Goal: Answer question/provide support: Ask a question

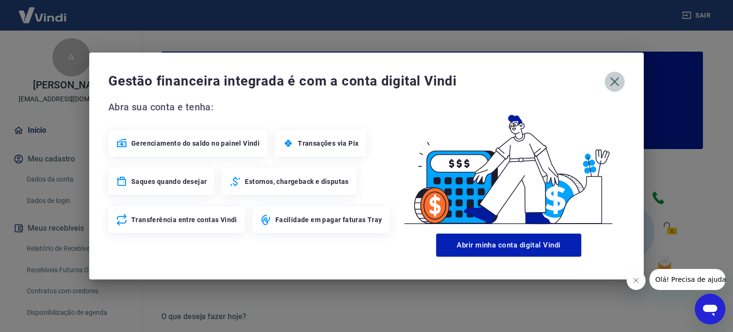
click at [616, 84] on icon "button" at bounding box center [614, 81] width 15 height 15
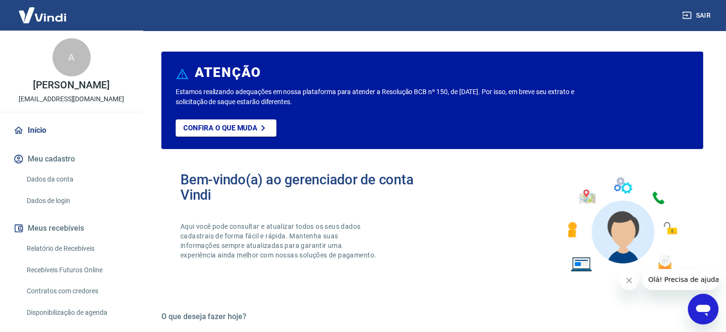
click at [35, 141] on link "Início" at bounding box center [71, 130] width 120 height 21
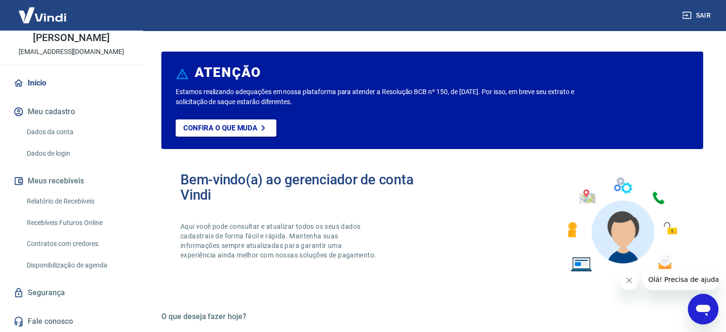
scroll to position [57, 0]
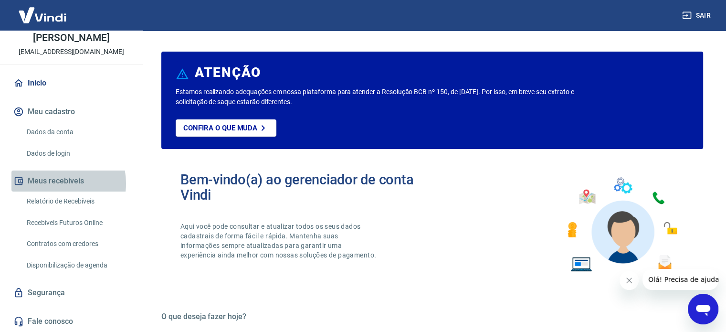
click at [54, 184] on button "Meus recebíveis" at bounding box center [71, 180] width 120 height 21
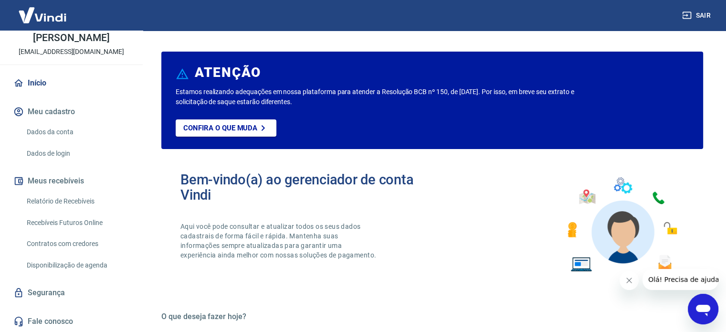
click at [75, 198] on link "Relatório de Recebíveis" at bounding box center [77, 201] width 108 height 20
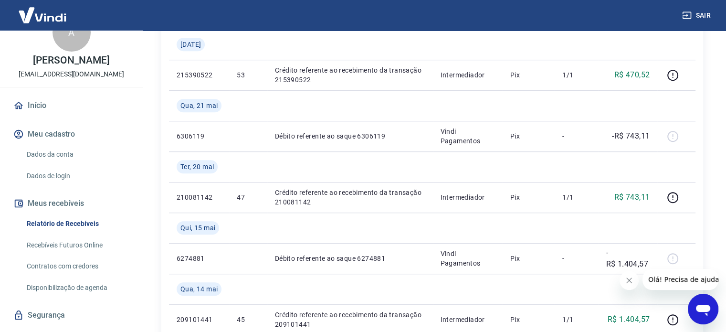
scroll to position [48, 0]
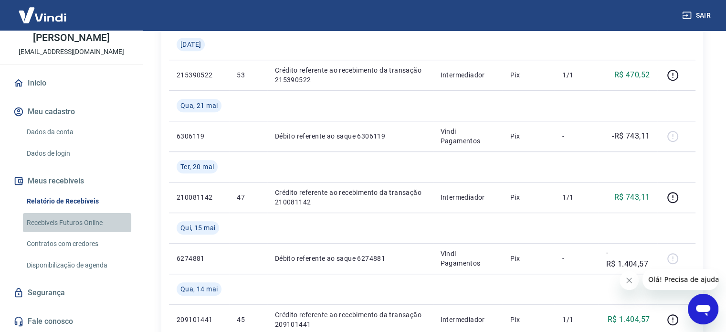
click at [85, 230] on link "Recebíveis Futuros Online" at bounding box center [77, 223] width 108 height 20
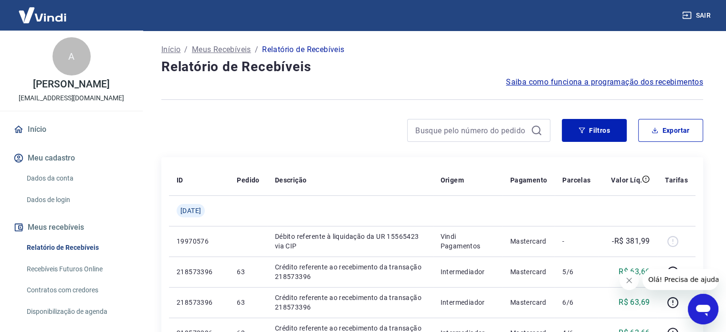
scroll to position [0, 0]
click at [48, 16] on img at bounding box center [42, 14] width 62 height 29
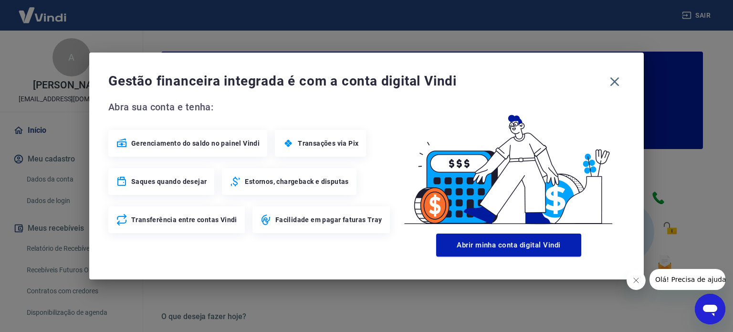
click at [336, 147] on span "Transações via Pix" at bounding box center [328, 143] width 61 height 10
click at [292, 146] on div "Transações via Pix" at bounding box center [320, 143] width 91 height 27
click at [619, 83] on icon "button" at bounding box center [614, 81] width 15 height 15
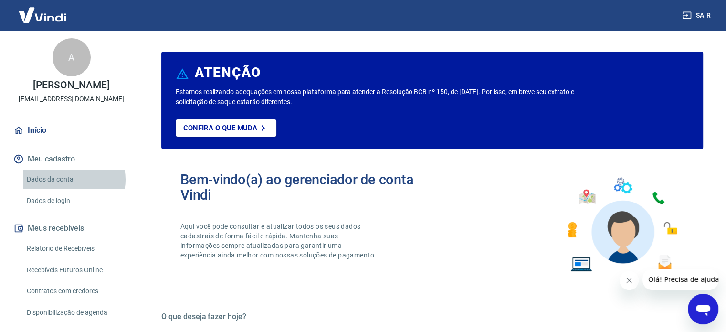
click at [67, 189] on link "Dados da conta" at bounding box center [77, 179] width 108 height 20
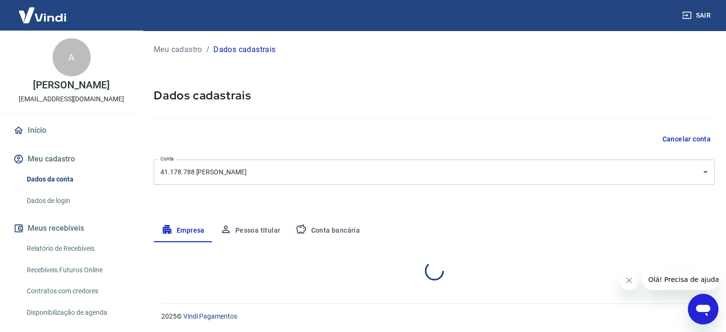
select select "GO"
click at [51, 209] on link "Dados de login" at bounding box center [77, 201] width 108 height 20
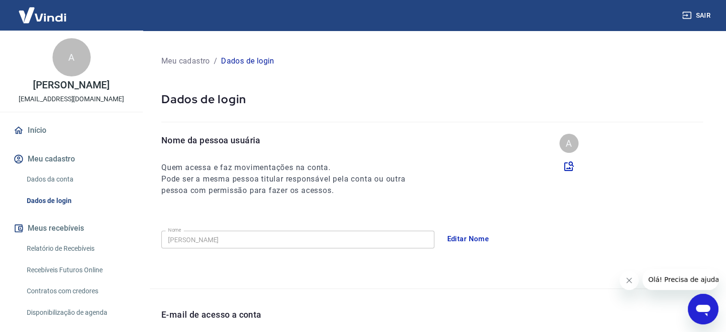
click at [55, 239] on button "Meus recebíveis" at bounding box center [71, 228] width 120 height 21
click at [52, 258] on link "Relatório de Recebíveis" at bounding box center [77, 249] width 108 height 20
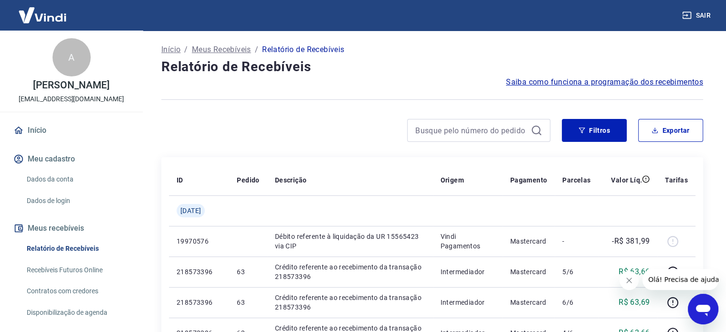
click at [61, 280] on link "Recebíveis Futuros Online" at bounding box center [77, 270] width 108 height 20
click at [704, 311] on icon "Abrir janela de mensagens" at bounding box center [703, 310] width 14 height 11
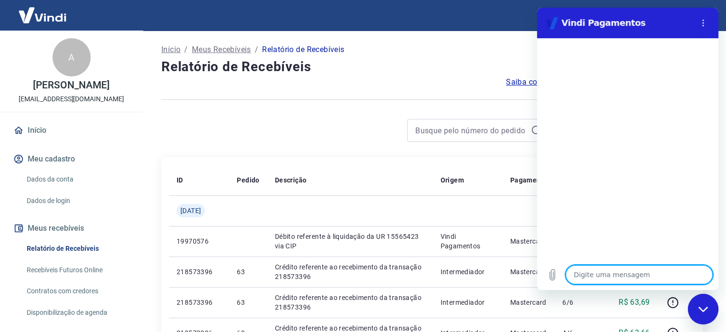
type textarea "o"
type textarea "x"
type textarea "ol"
type textarea "x"
type textarea "olá"
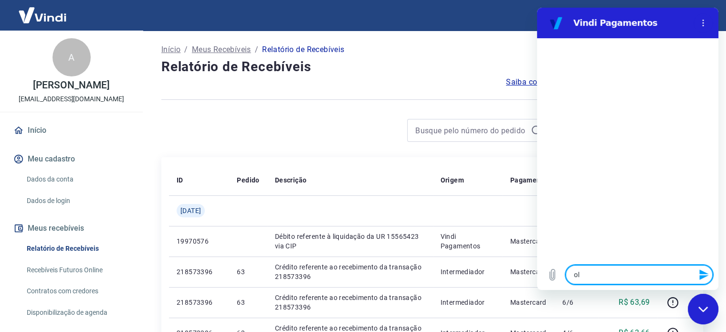
type textarea "x"
type textarea "olá7"
type textarea "x"
type textarea "olá"
type textarea "x"
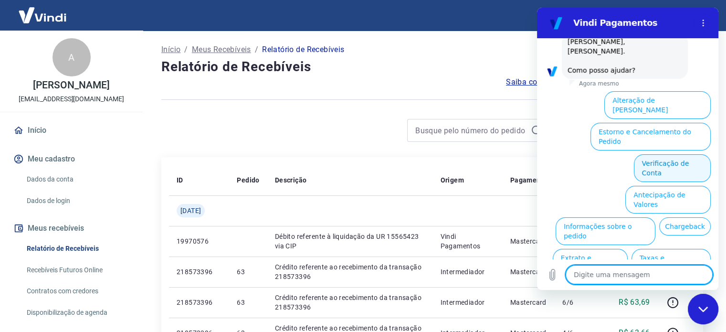
scroll to position [73, 0]
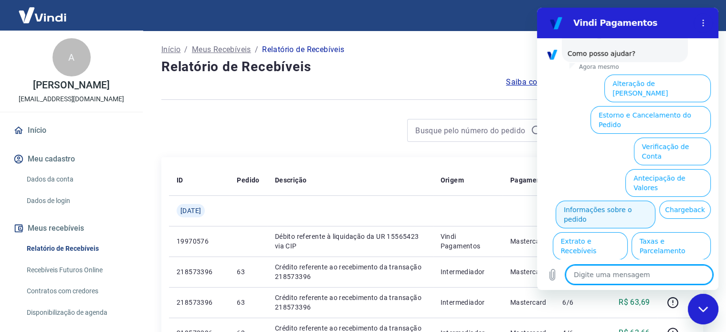
click at [618, 200] on button "Informações sobre o pedido" at bounding box center [606, 214] width 100 height 28
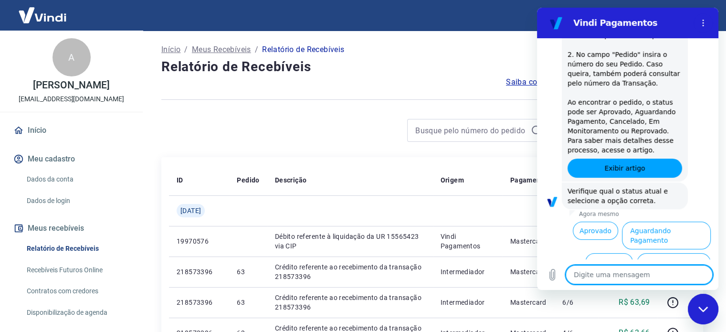
scroll to position [238, 0]
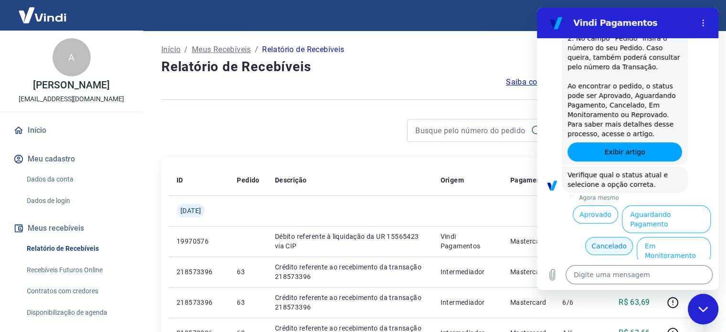
click at [603, 237] on button "Cancelado" at bounding box center [608, 246] width 47 height 18
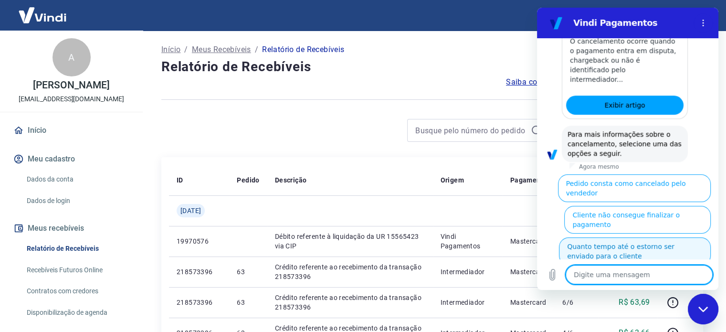
scroll to position [675, 0]
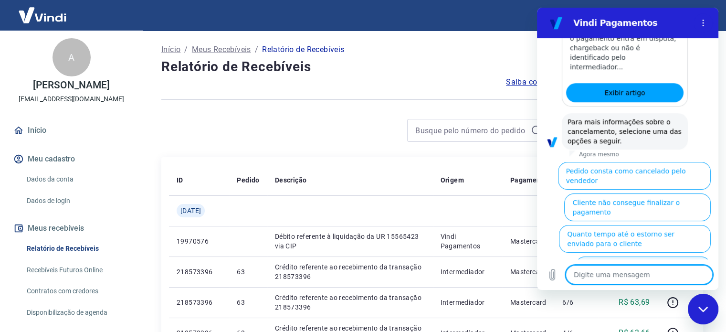
click at [621, 256] on button "Cliente pagou, mas pedido consta como 'cancelado'" at bounding box center [643, 270] width 136 height 28
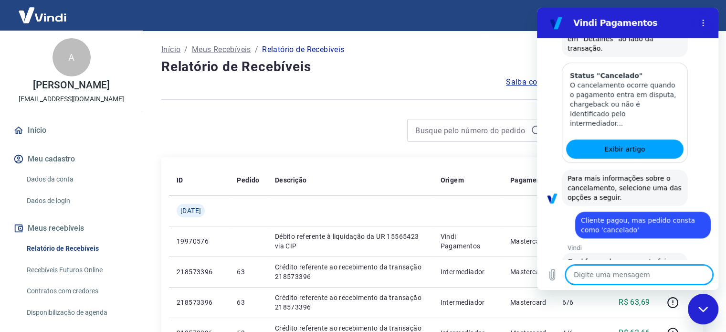
scroll to position [686, 0]
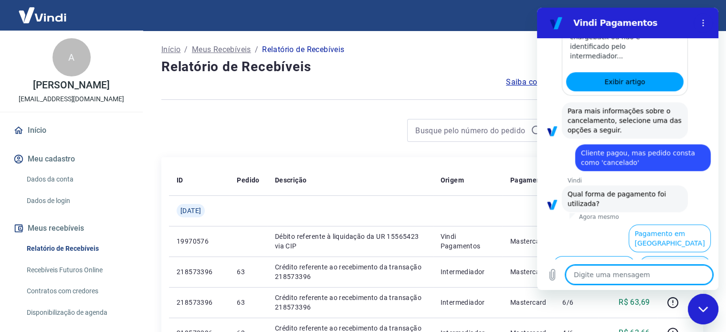
click at [659, 256] on button "Pagamento em Pix" at bounding box center [675, 270] width 72 height 28
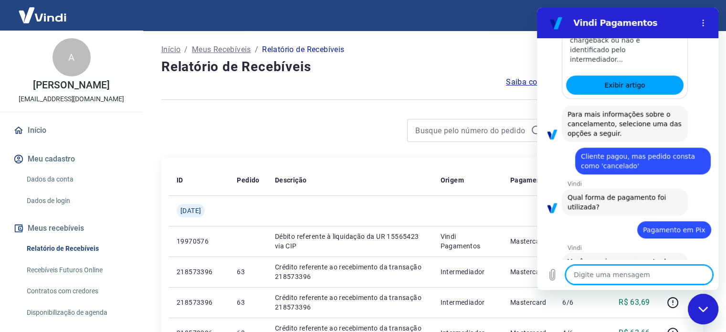
scroll to position [706, 0]
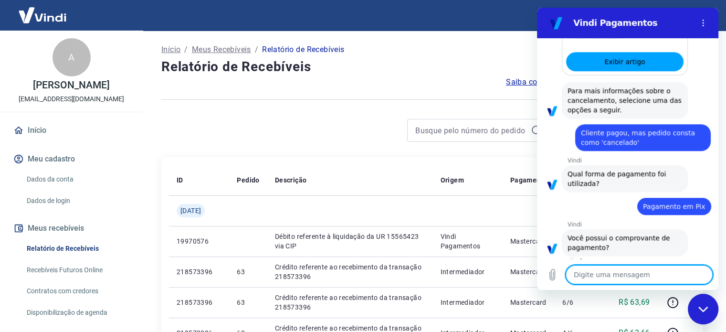
click at [688, 268] on button "Não" at bounding box center [696, 277] width 29 height 18
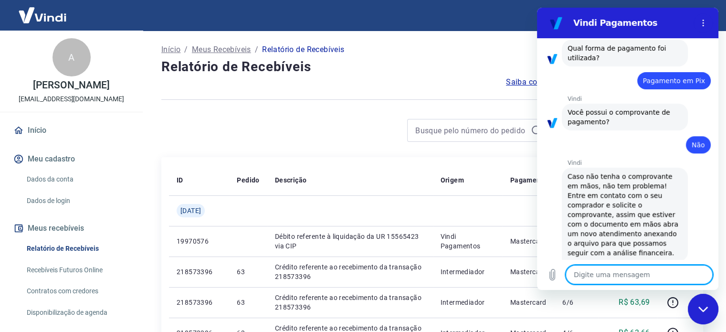
scroll to position [855, 0]
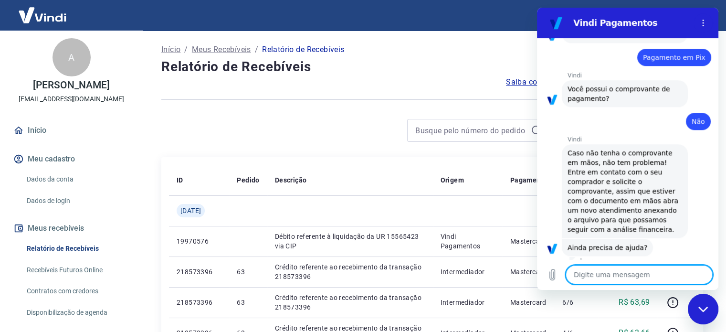
click at [655, 268] on button "Sim" at bounding box center [664, 277] width 28 height 18
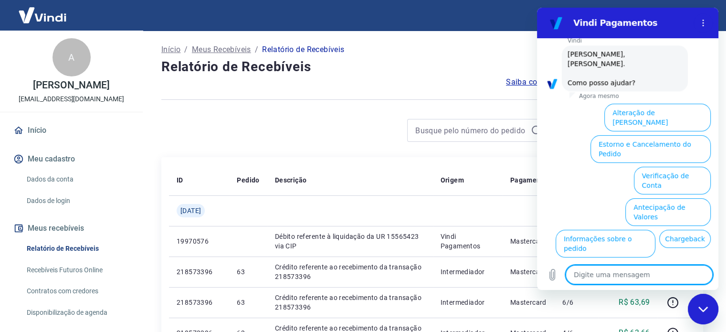
scroll to position [1104, 0]
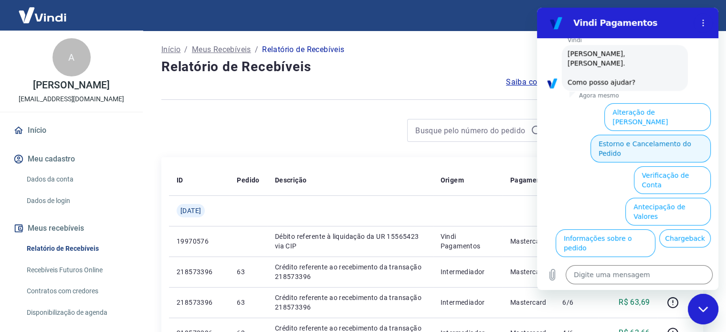
click at [627, 135] on button "Estorno e Cancelamento do Pedido" at bounding box center [650, 149] width 120 height 28
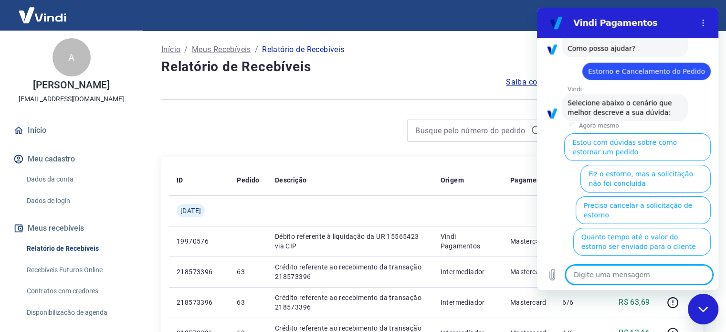
scroll to position [1140, 0]
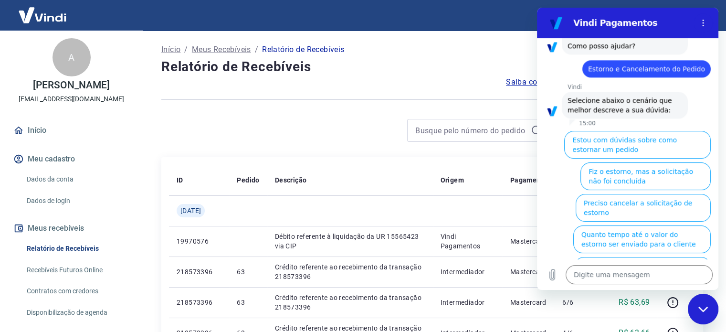
click at [489, 52] on div "Início / Meus Recebíveis / Relatório de Recebíveis" at bounding box center [432, 49] width 542 height 15
click at [708, 26] on button "Menu de opções" at bounding box center [703, 22] width 19 height 19
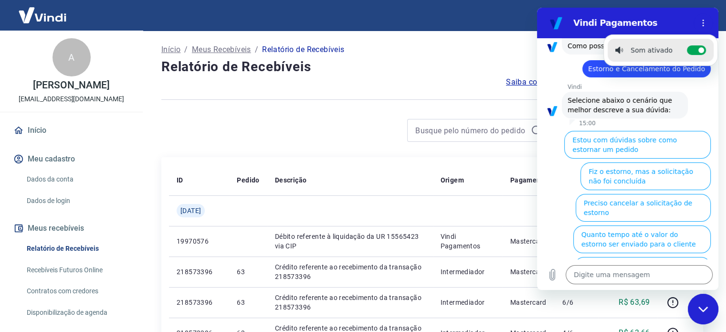
click at [437, 51] on div "Início / Meus Recebíveis / Relatório de Recebíveis" at bounding box center [432, 49] width 542 height 15
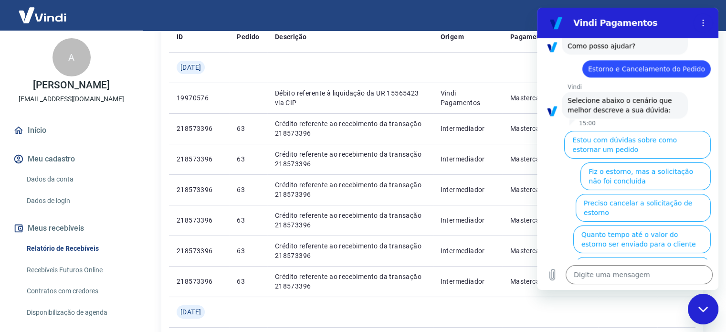
click at [707, 305] on div "Fechar janela de mensagens" at bounding box center [703, 309] width 29 height 29
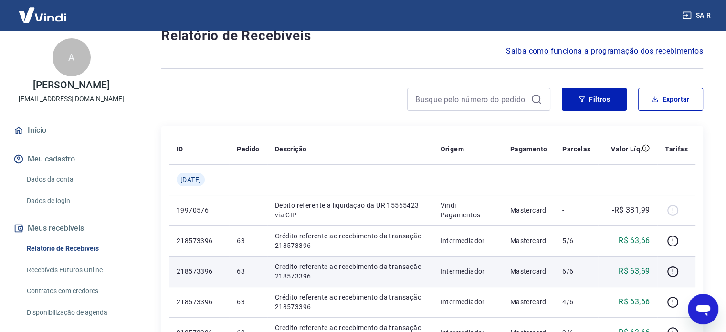
scroll to position [0, 0]
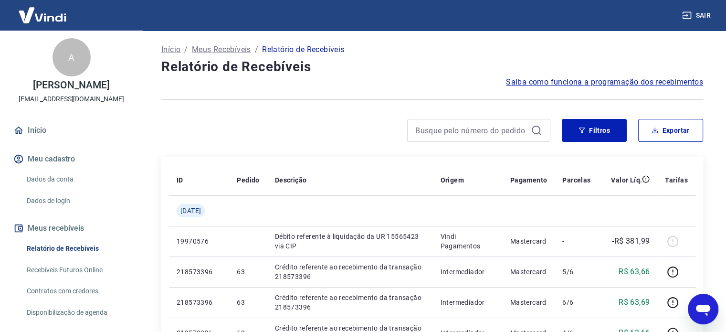
click at [706, 313] on icon "Abrir janela de mensagens" at bounding box center [703, 310] width 14 height 11
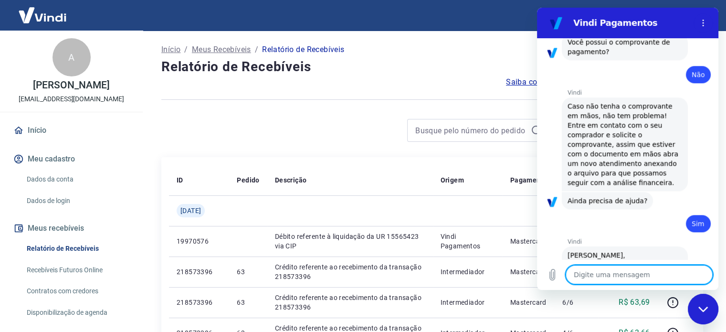
scroll to position [901, 0]
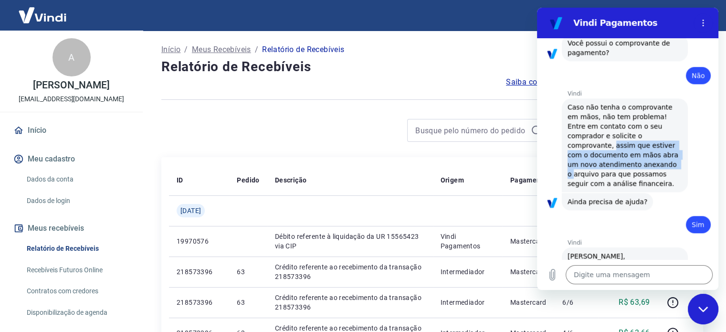
drag, startPoint x: 610, startPoint y: 117, endPoint x: 673, endPoint y: 139, distance: 66.7
click at [673, 139] on div "Vindi diz: Caso não tenha o comprovante em mãos, não tem problema! Entre em con…" at bounding box center [625, 145] width 126 height 94
click at [583, 137] on span "Caso não tenha o comprovante em mãos, não tem problema! Entre em contato com o …" at bounding box center [624, 145] width 113 height 84
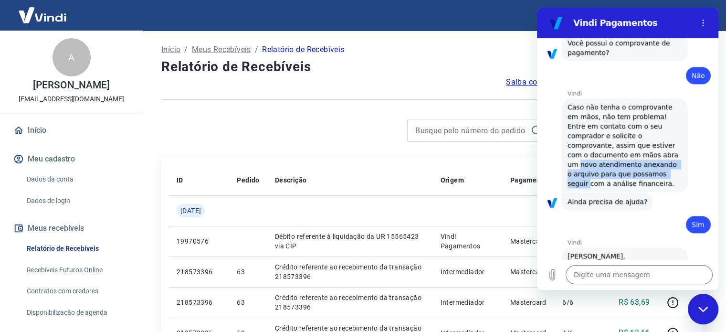
drag, startPoint x: 580, startPoint y: 137, endPoint x: 680, endPoint y: 140, distance: 100.3
click at [680, 140] on div "Vindi diz: Caso não tenha o comprovante em mãos, não tem problema! Entre em con…" at bounding box center [632, 144] width 174 height 95
click at [678, 143] on div "Vindi diz: Caso não tenha o comprovante em mãos, não tem problema! Entre em con…" at bounding box center [625, 145] width 126 height 94
drag, startPoint x: 649, startPoint y: 145, endPoint x: 667, endPoint y: 158, distance: 22.5
click at [667, 158] on div "Vindi diz: Caso não tenha o comprovante em mãos, não tem problema! Entre em con…" at bounding box center [625, 145] width 126 height 94
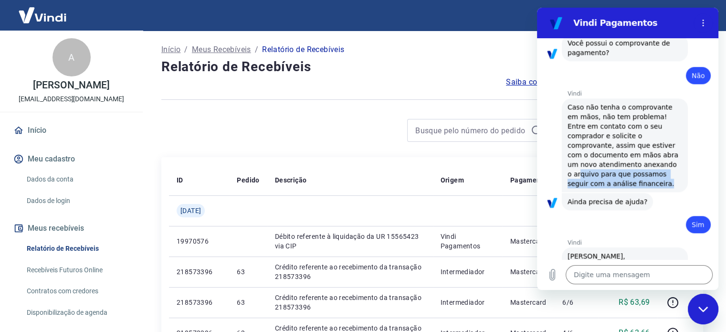
click at [665, 158] on div "Vindi diz: Caso não tenha o comprovante em mãos, não tem problema! Entre em con…" at bounding box center [625, 145] width 126 height 94
click at [655, 160] on div "Vindi diz: Caso não tenha o comprovante em mãos, não tem problema! Entre em con…" at bounding box center [625, 145] width 126 height 94
click at [700, 309] on icon "Fechar janela de mensagens" at bounding box center [703, 309] width 10 height 6
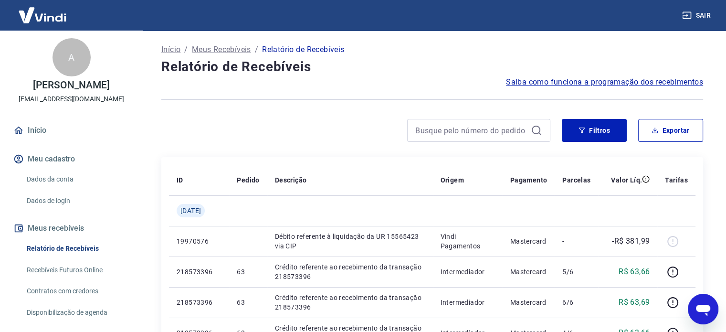
type textarea "x"
click at [697, 19] on button "Sair" at bounding box center [697, 16] width 34 height 18
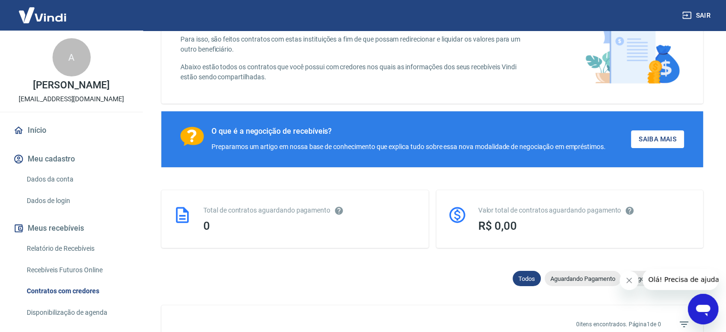
scroll to position [95, 0]
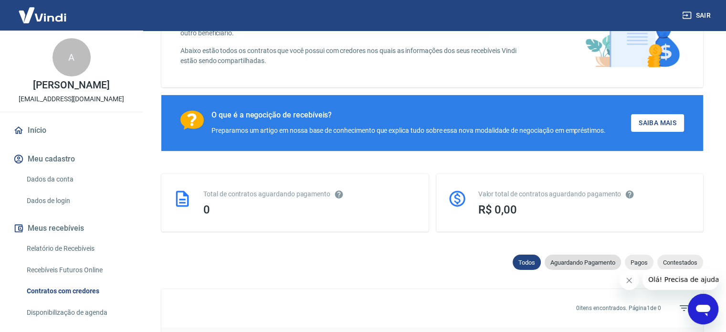
click at [591, 262] on span "Aguardando Pagamento" at bounding box center [583, 262] width 76 height 7
click at [637, 263] on span "Pagos" at bounding box center [639, 262] width 29 height 7
click at [680, 261] on span "Contestados" at bounding box center [680, 262] width 46 height 7
select select "rejected"
click at [682, 281] on span "Olá! Precisa de ajuda?" at bounding box center [685, 279] width 74 height 8
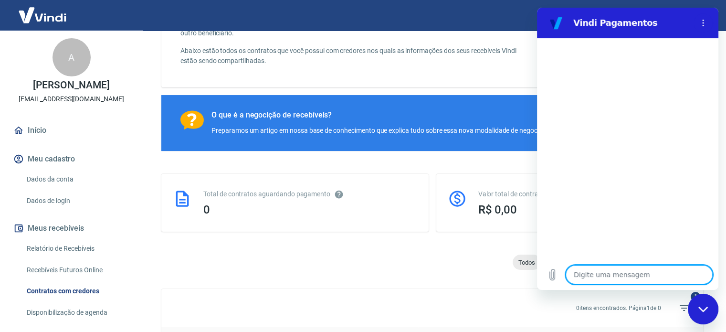
type textarea "b"
type textarea "x"
type textarea "bo"
type textarea "x"
type textarea "boa"
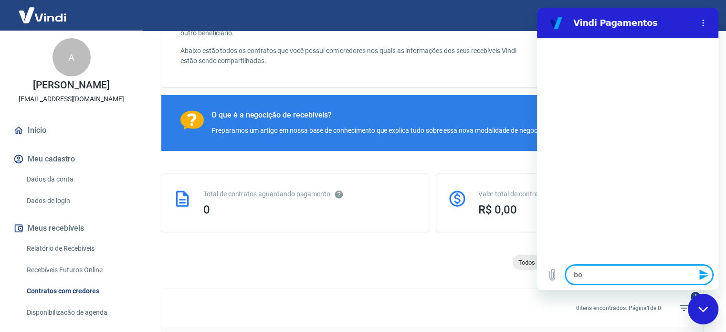
type textarea "x"
type textarea "boa"
type textarea "x"
type textarea "boa t"
type textarea "x"
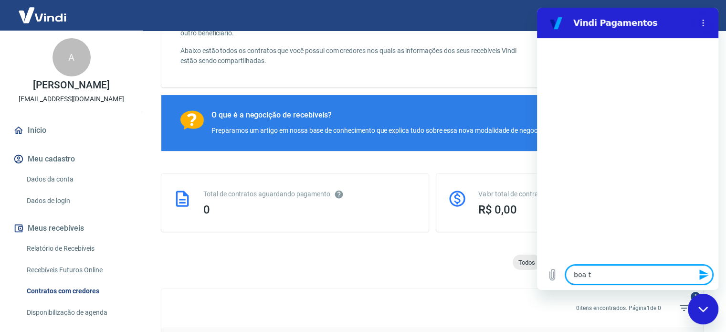
type textarea "boa ta"
type textarea "x"
type textarea "boa tar"
type textarea "x"
type textarea "boa tarde"
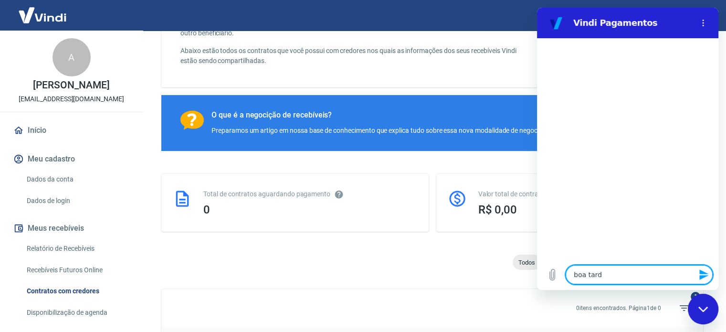
type textarea "x"
type textarea "boa tarde"
type textarea "x"
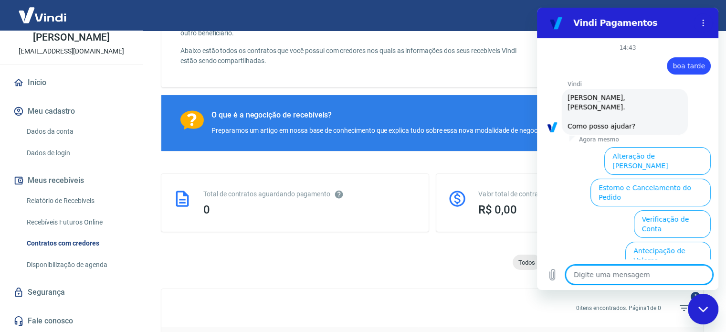
scroll to position [73, 0]
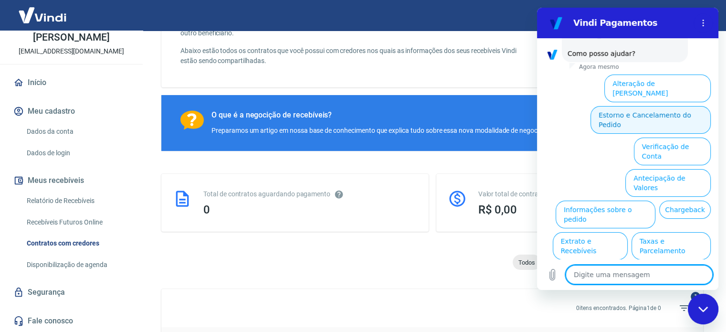
click at [634, 106] on button "Estorno e Cancelamento do Pedido" at bounding box center [650, 120] width 120 height 28
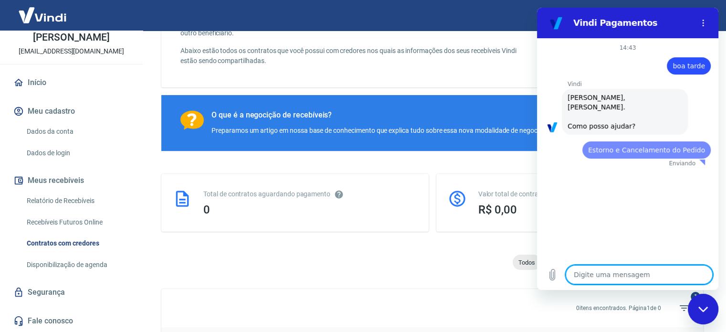
scroll to position [0, 0]
click at [68, 206] on link "Relatório de Recebíveis" at bounding box center [77, 201] width 108 height 20
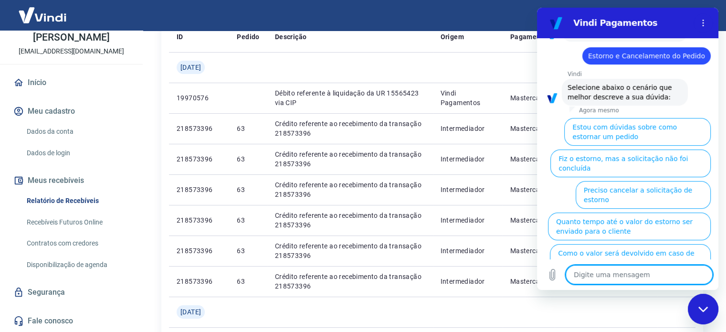
scroll to position [100, 0]
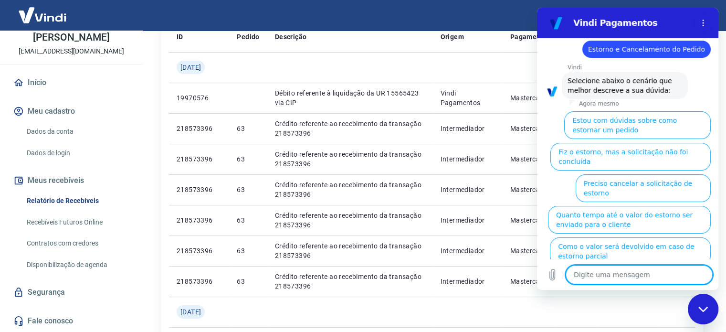
click at [71, 232] on link "Recebíveis Futuros Online" at bounding box center [77, 222] width 108 height 20
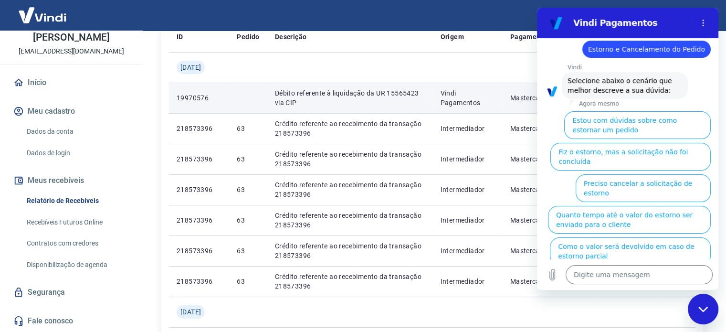
type textarea "x"
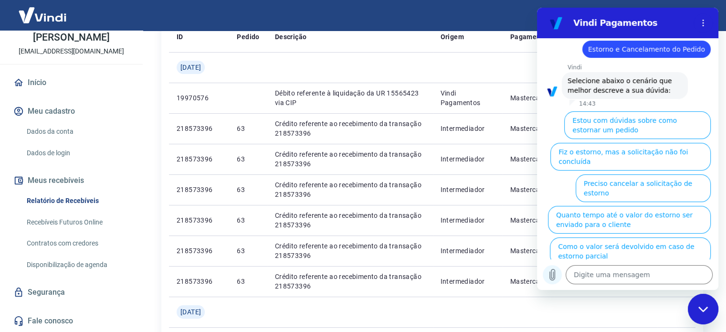
click at [551, 274] on icon "Carregar arquivo" at bounding box center [552, 274] width 5 height 11
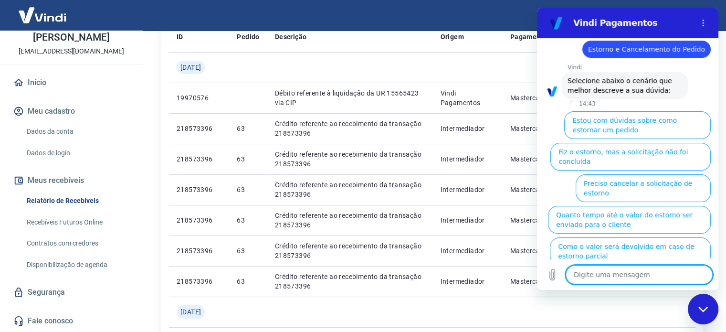
click at [608, 273] on textarea at bounding box center [639, 274] width 147 height 19
type textarea "e"
type textarea "x"
type textarea "es"
type textarea "x"
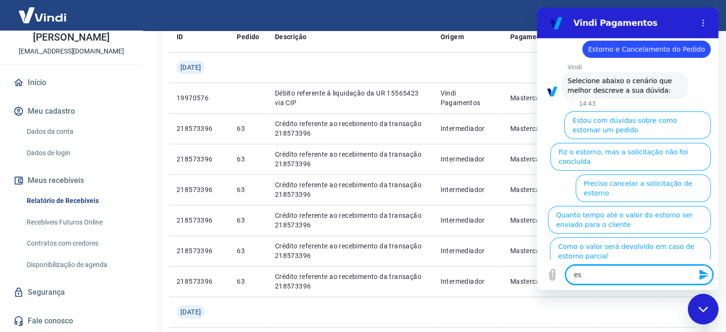
type textarea "est"
type textarea "x"
type textarea "estr"
type textarea "x"
type textarea "estrn"
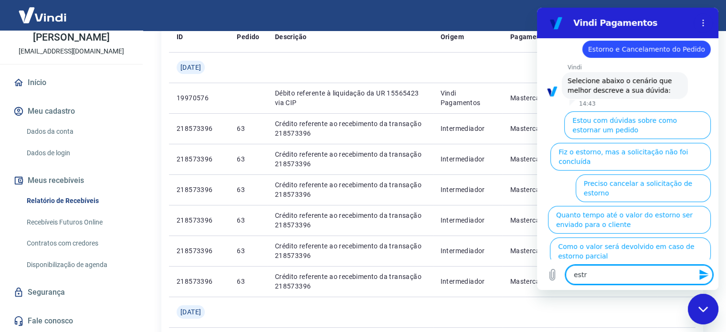
type textarea "x"
type textarea "estrno"
type textarea "x"
type textarea "estrno"
type textarea "x"
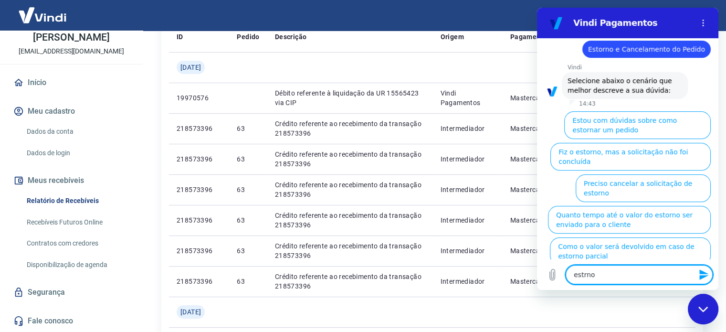
type textarea "estrno d"
type textarea "x"
type textarea "estrno de"
type textarea "x"
type textarea "estrno de"
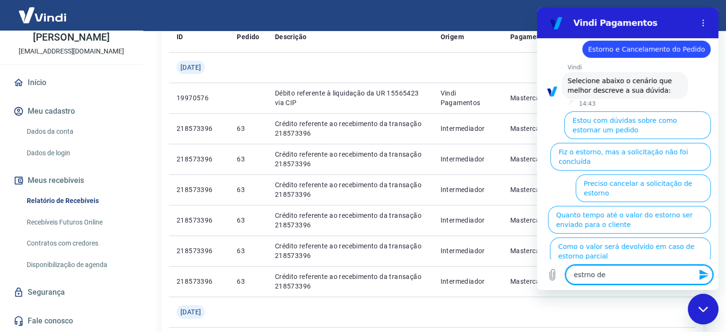
type textarea "x"
type textarea "estrno de"
type textarea "x"
type textarea "estrno d"
type textarea "x"
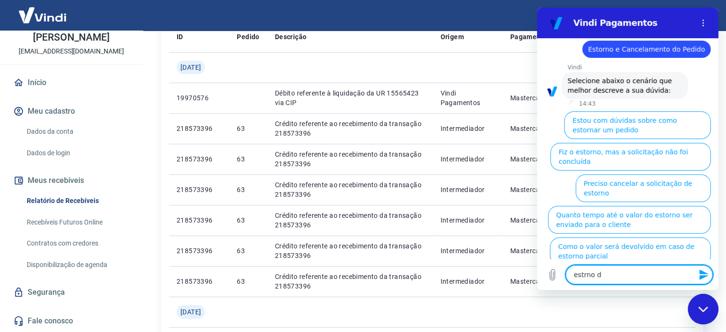
type textarea "estrno"
type textarea "x"
type textarea "estrno"
type textarea "x"
type textarea "estrn"
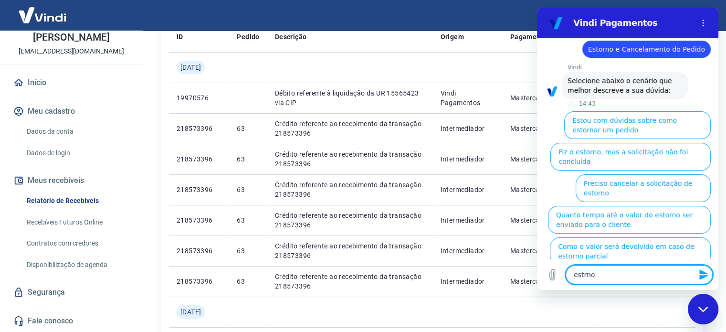
type textarea "x"
type textarea "estr"
type textarea "x"
type textarea "est"
type textarea "x"
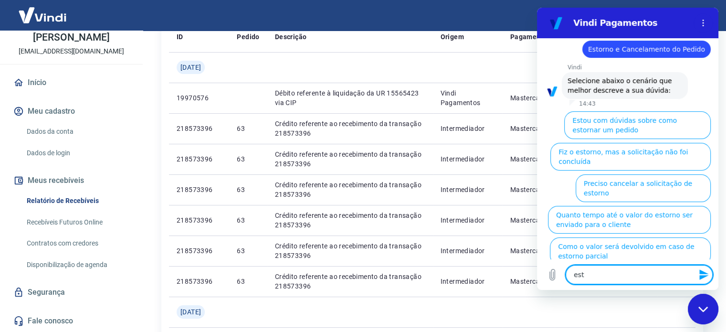
type textarea "es"
type textarea "x"
type textarea "e"
type textarea "x"
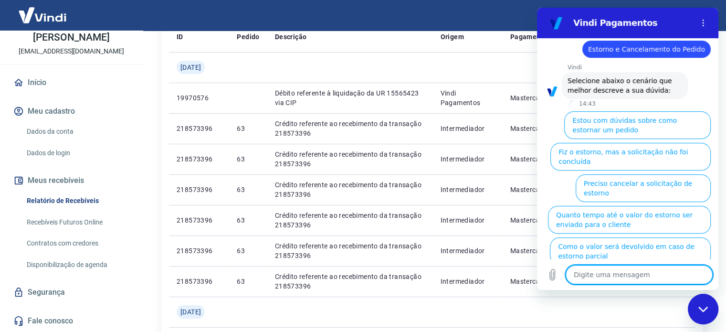
type textarea "p"
type textarea "x"
type textarea "pe"
type textarea "x"
type textarea "ped"
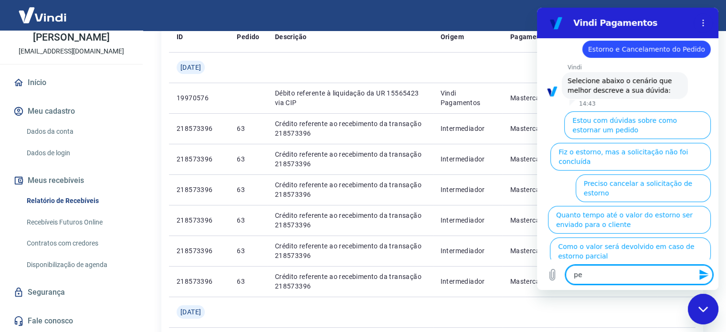
type textarea "x"
type textarea "pedi"
type textarea "x"
type textarea "pedid"
type textarea "x"
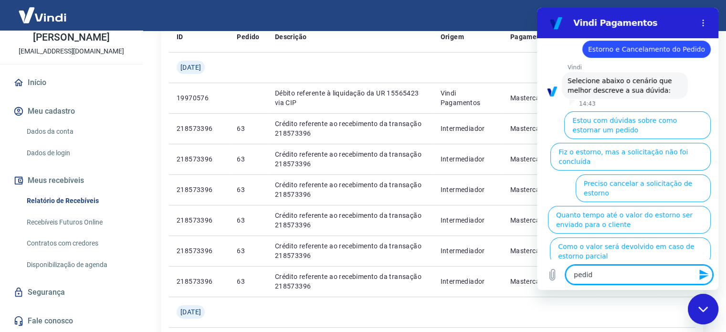
type textarea "pedido"
type textarea "x"
type textarea "pedido"
type textarea "x"
type textarea "pedido e"
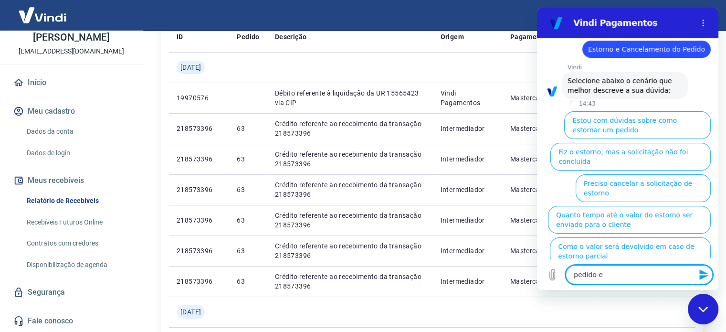
type textarea "x"
type textarea "pedido es"
type textarea "x"
type textarea "pedido est"
type textarea "x"
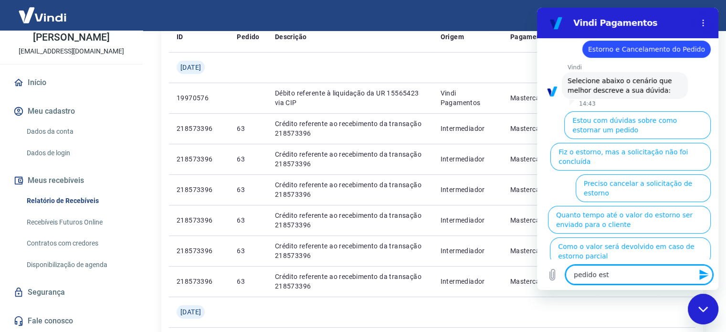
type textarea "pedido esto"
type textarea "x"
type textarea "pedido estor"
type textarea "x"
type textarea "pedido estorn"
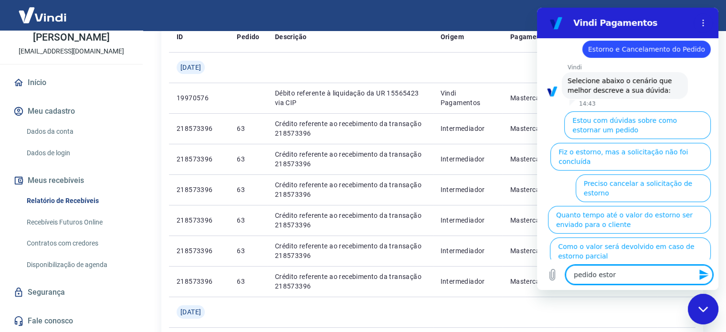
type textarea "x"
type textarea "pedido estorna"
type textarea "x"
type textarea "pedido estornad"
type textarea "x"
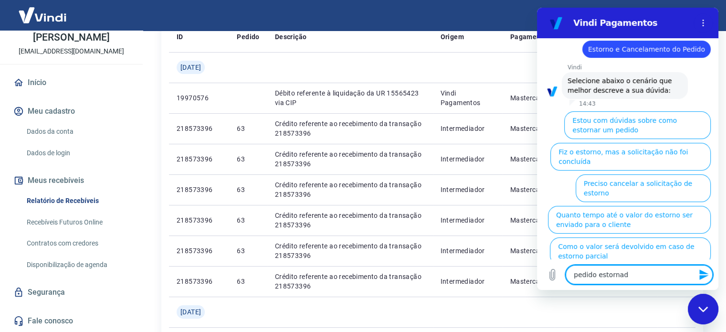
type textarea "pedido estornada"
type textarea "x"
type textarea "pedido estornad"
type textarea "x"
type textarea "pedido estornadp"
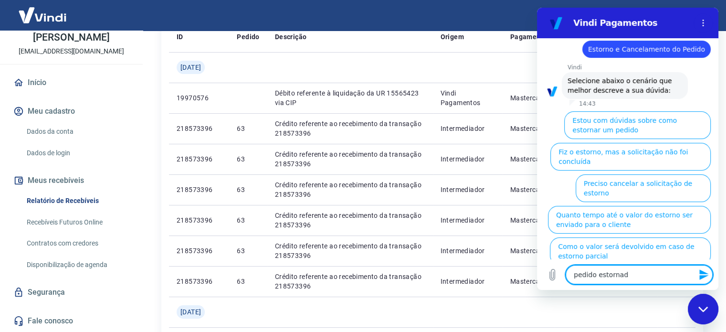
type textarea "x"
type textarea "pedido estornadp-"
type textarea "x"
type textarea "pedido estornadp"
type textarea "x"
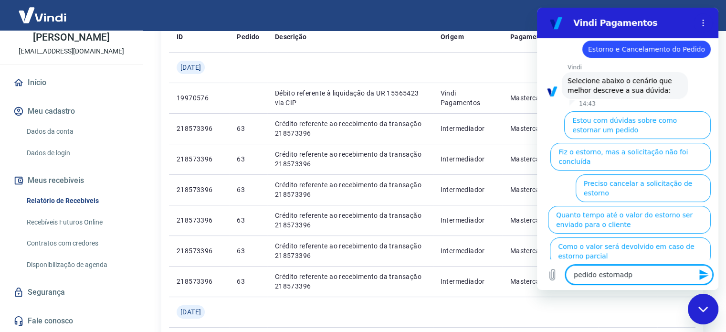
type textarea "pedido estornadp-"
type textarea "x"
type textarea "pedido estornadp"
type textarea "x"
type textarea "pedido estornad"
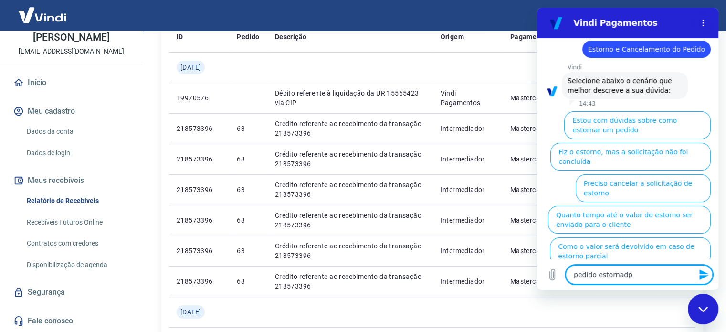
type textarea "x"
type textarea "pedido estorna"
type textarea "x"
type textarea "pedido estorn"
type textarea "x"
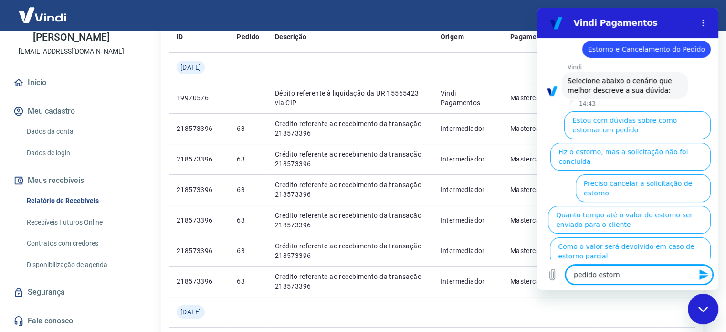
type textarea "pedido estor"
type textarea "x"
type textarea "pedido estorn"
type textarea "x"
type textarea "pedido estorna"
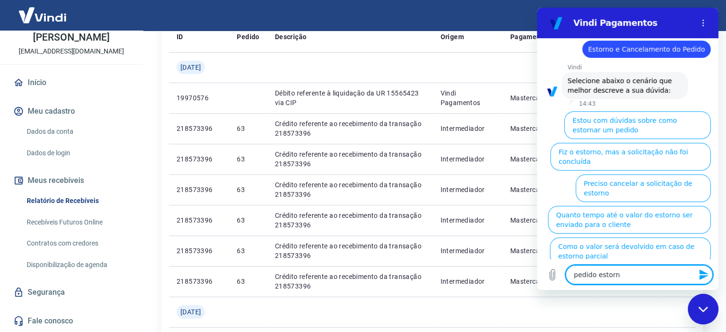
type textarea "x"
type textarea "pedido estornad"
type textarea "x"
type textarea "pedido estornado"
type textarea "x"
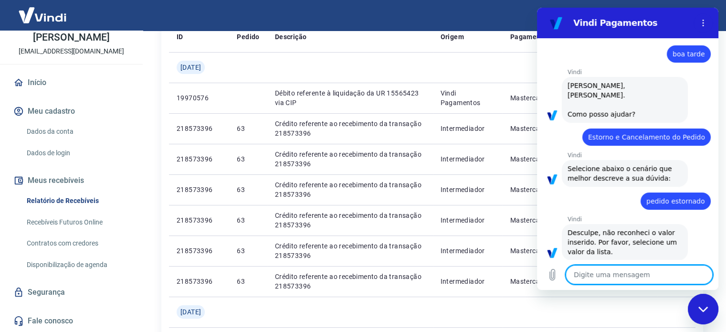
scroll to position [14, 0]
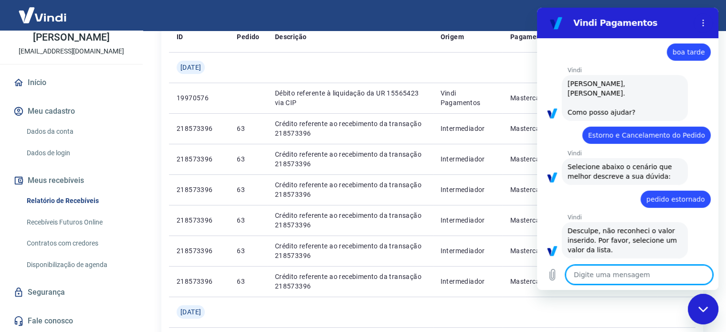
type textarea "x"
click at [633, 273] on textarea at bounding box center [639, 274] width 147 height 19
type textarea "o"
type textarea "x"
type textarea "ok"
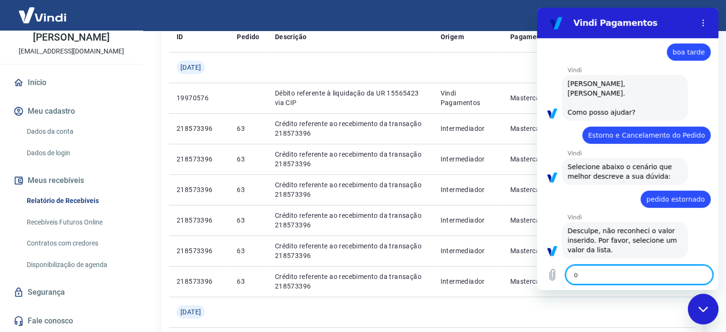
type textarea "x"
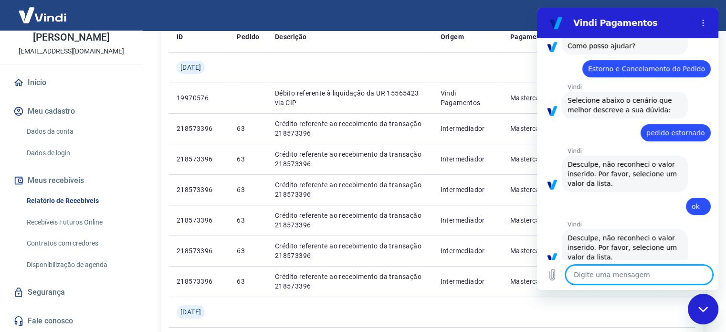
scroll to position [88, 0]
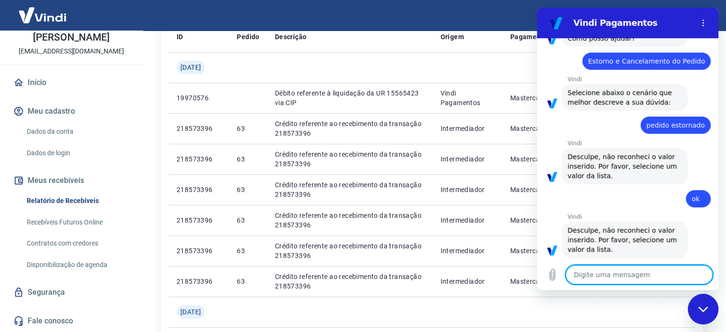
click at [551, 242] on figure at bounding box center [552, 249] width 15 height 15
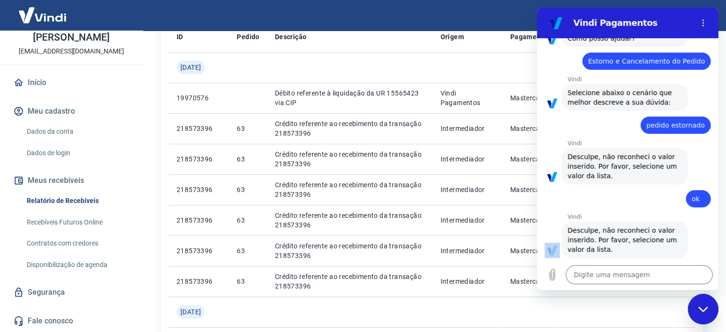
click at [552, 242] on figure at bounding box center [552, 249] width 15 height 15
click at [553, 242] on figure at bounding box center [552, 249] width 15 height 15
click at [613, 273] on textarea at bounding box center [639, 274] width 147 height 19
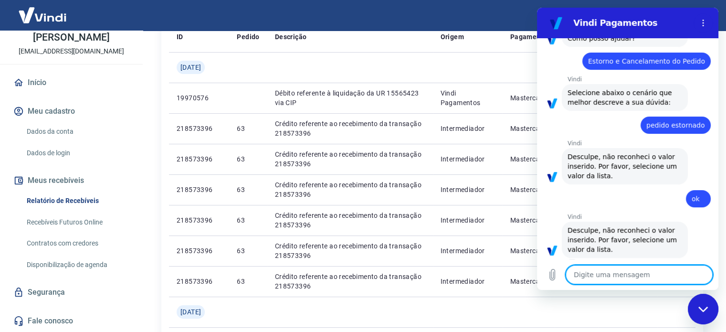
click at [613, 272] on textarea at bounding box center [639, 274] width 147 height 19
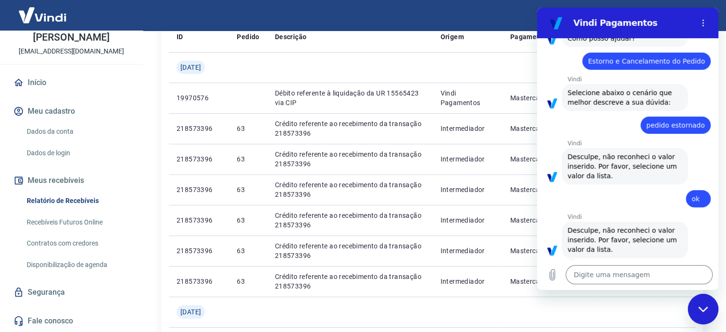
click at [699, 309] on icon "Fechar janela de mensagens" at bounding box center [703, 309] width 10 height 6
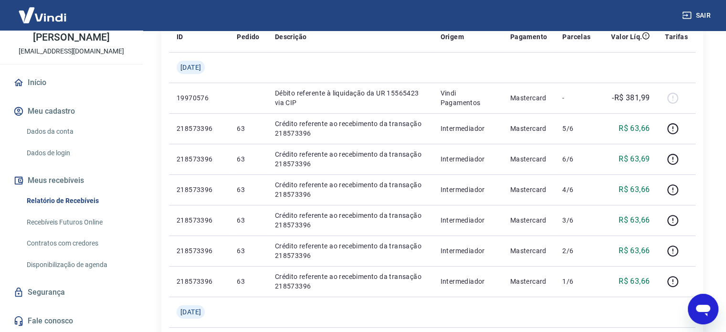
click at [701, 308] on icon "Abrir janela de mensagens" at bounding box center [703, 310] width 14 height 11
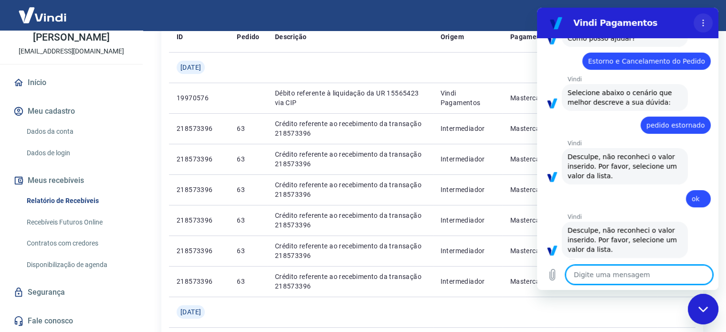
click at [702, 22] on icon "Menu de opções" at bounding box center [703, 23] width 8 height 8
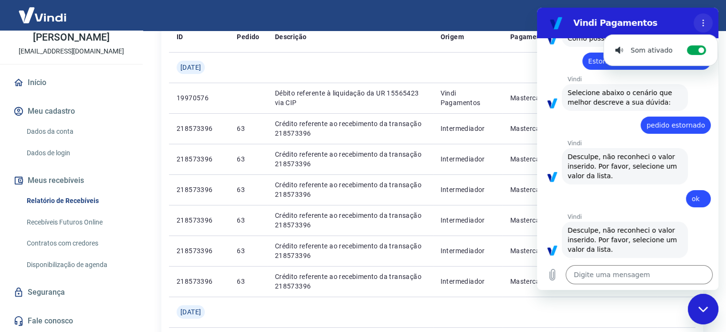
click at [702, 22] on icon "Menu de opções" at bounding box center [703, 23] width 8 height 8
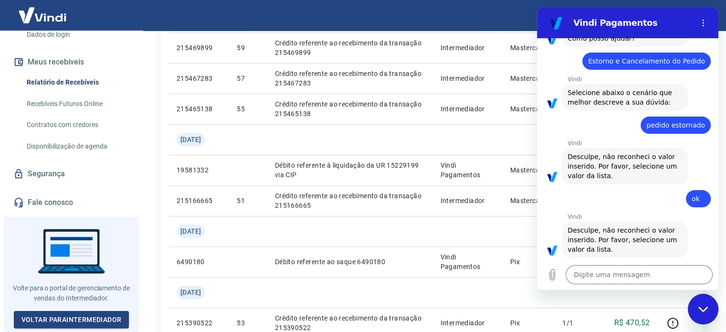
scroll to position [477, 0]
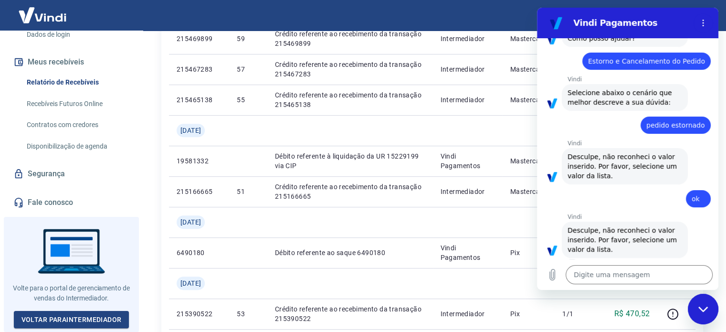
click at [52, 202] on link "Fale conosco" at bounding box center [71, 202] width 120 height 21
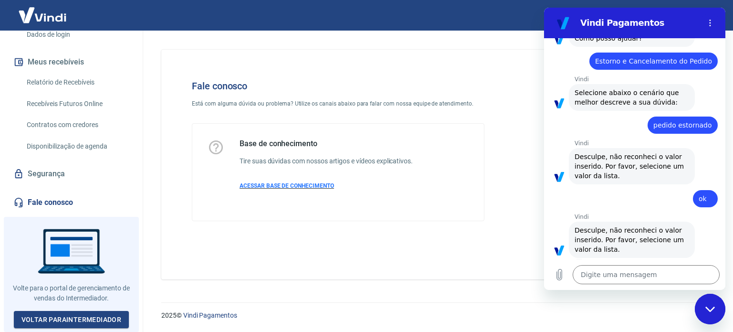
click at [271, 188] on span "ACESSAR BASE DE CONHECIMENTO" at bounding box center [287, 185] width 95 height 7
click at [711, 22] on icon "Menu de opções" at bounding box center [710, 23] width 8 height 8
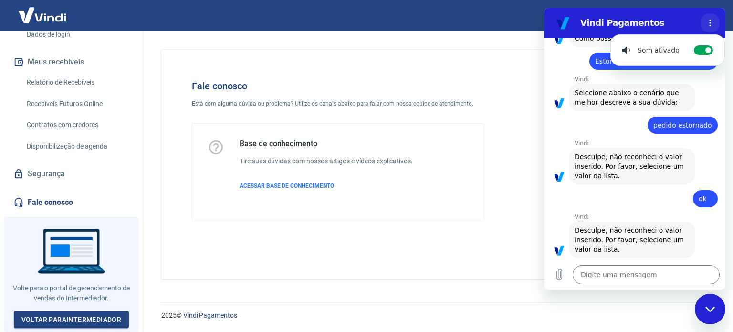
click at [711, 22] on icon "Menu de opções" at bounding box center [710, 23] width 8 height 8
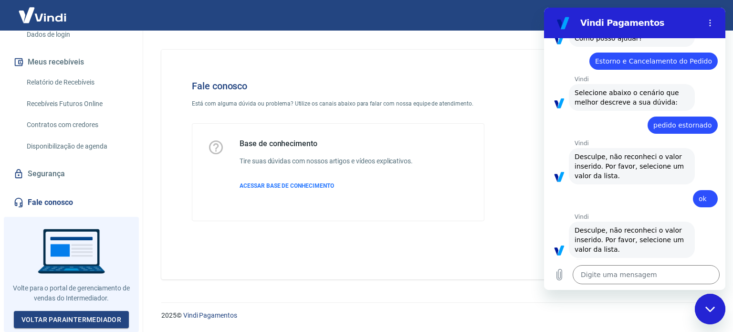
click at [706, 308] on icon "Fechar janela de mensagens" at bounding box center [710, 309] width 10 height 6
type textarea "x"
